Goal: Information Seeking & Learning: Learn about a topic

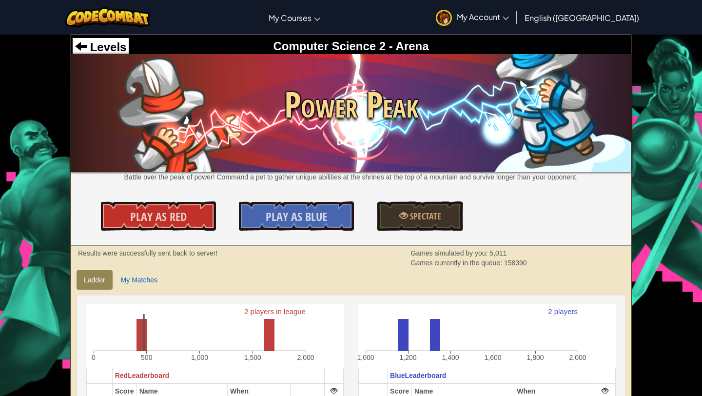
click at [107, 55] on img at bounding box center [351, 113] width 561 height 118
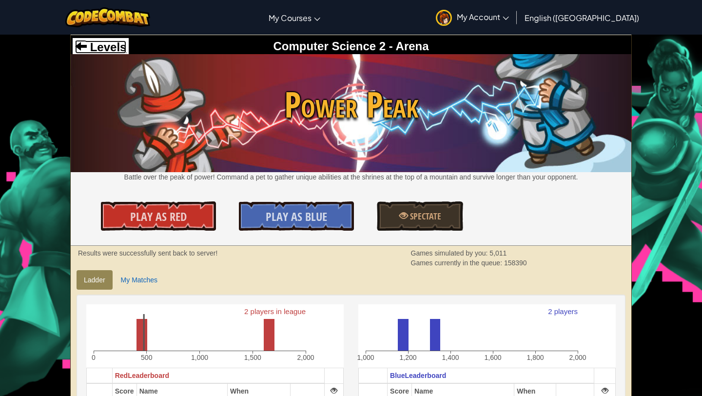
click at [114, 48] on span "Levels" at bounding box center [107, 46] width 40 height 13
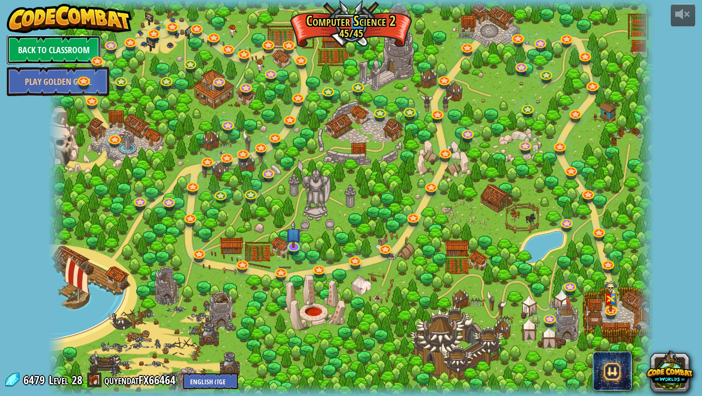
click at [69, 47] on link "Back to Classroom" at bounding box center [54, 49] width 94 height 29
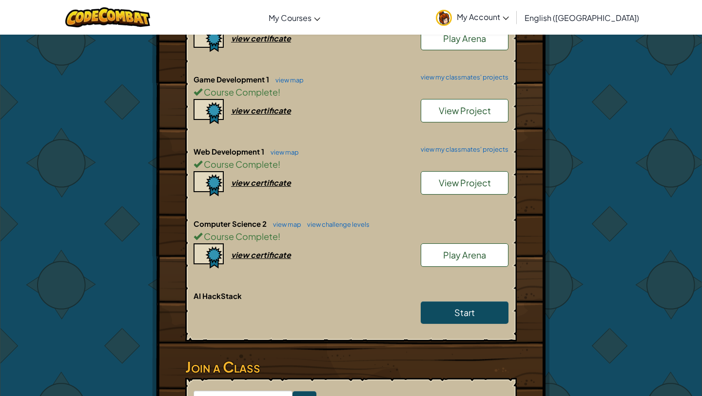
scroll to position [364, 0]
